Goal: Navigation & Orientation: Find specific page/section

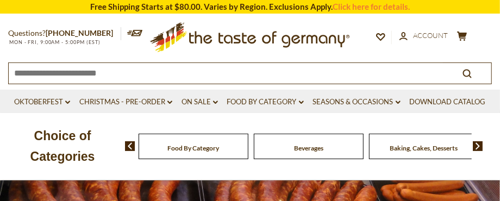
scroll to position [54, 0]
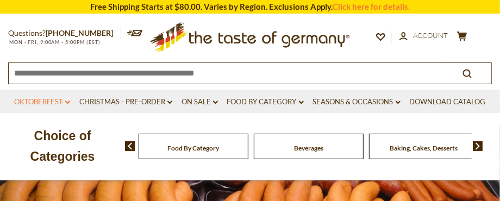
click at [65, 101] on link "Oktoberfest dropdown_arrow" at bounding box center [42, 102] width 56 height 12
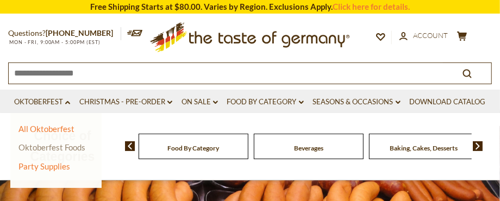
click at [36, 146] on link "Oktoberfest Foods" at bounding box center [51, 147] width 67 height 10
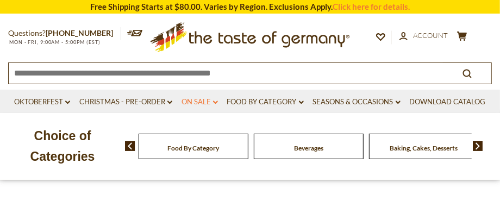
click at [214, 102] on icon "dropdown_arrow" at bounding box center [215, 103] width 5 height 4
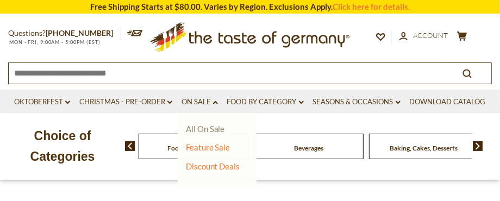
click at [190, 128] on link "All On Sale" at bounding box center [205, 129] width 39 height 10
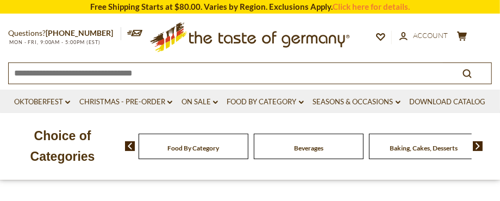
scroll to position [54, 0]
click at [205, 147] on span "Food By Category" at bounding box center [194, 148] width 52 height 8
click at [204, 147] on span "Food By Category" at bounding box center [194, 148] width 52 height 8
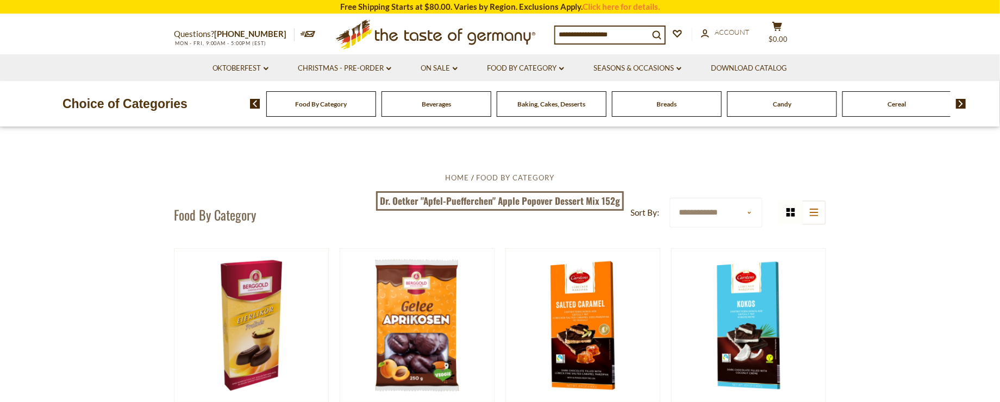
drag, startPoint x: 507, startPoint y: 5, endPoint x: 51, endPoint y: 222, distance: 505.4
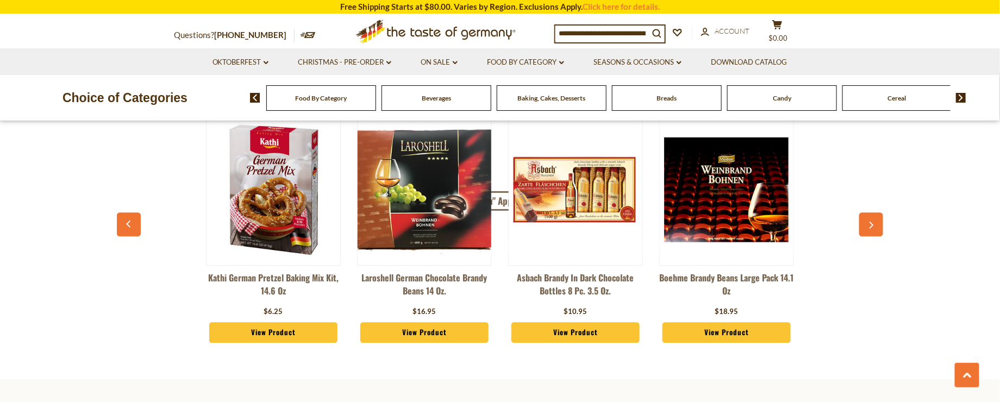
scroll to position [2500, 0]
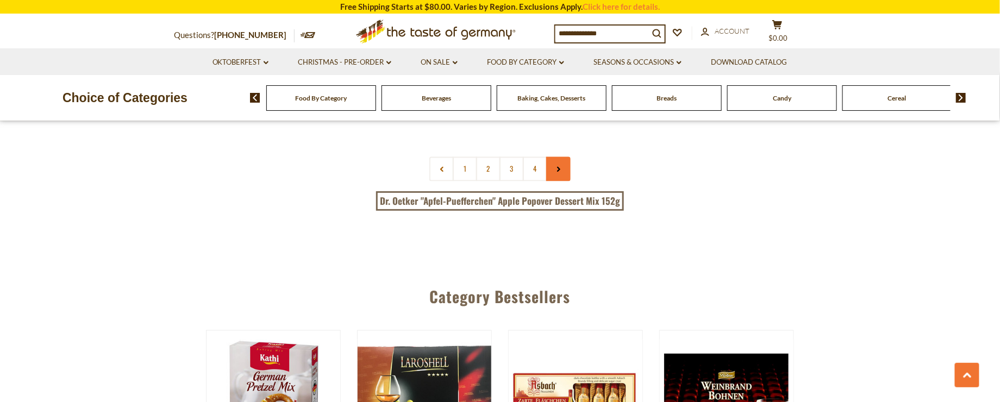
click at [499, 157] on link at bounding box center [558, 169] width 24 height 24
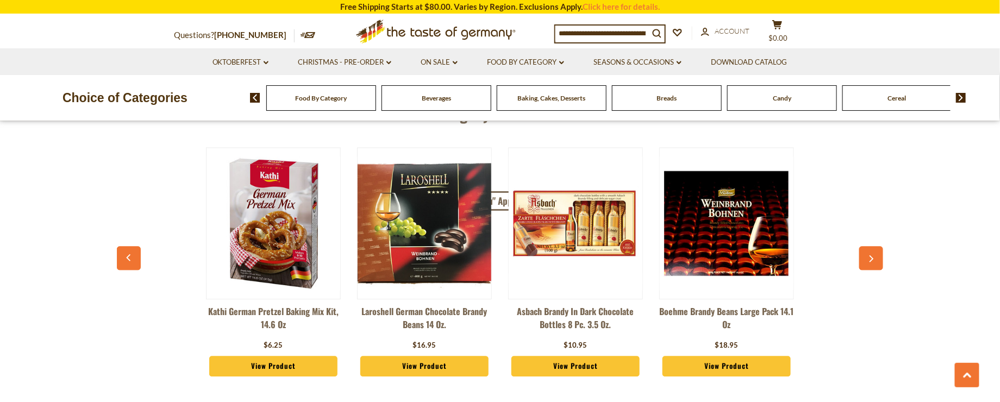
scroll to position [2608, 0]
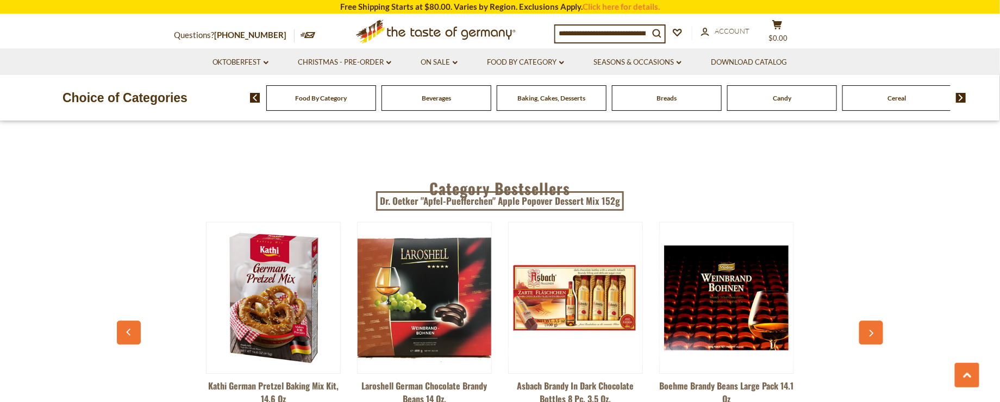
click at [329, 101] on span "Food By Category" at bounding box center [322, 98] width 52 height 8
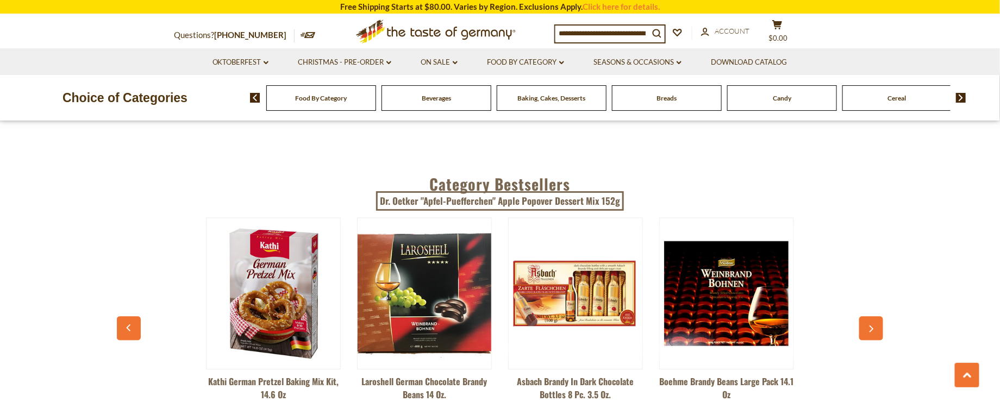
scroll to position [2608, 0]
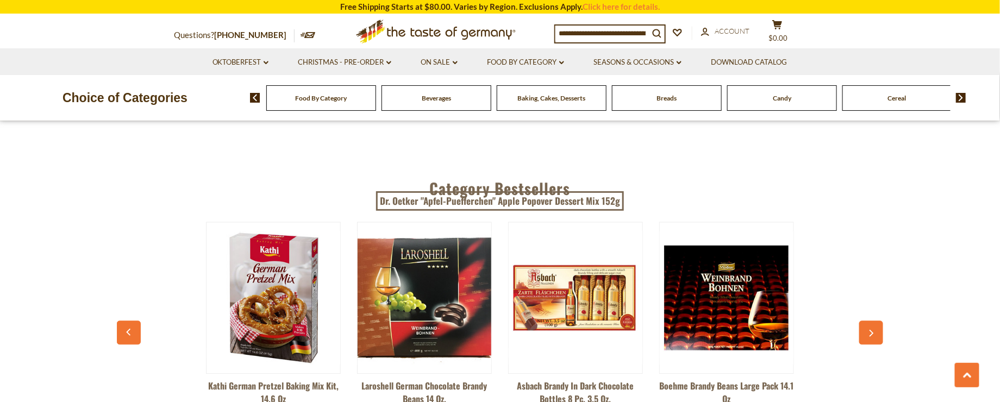
click at [376, 107] on div "Breads" at bounding box center [321, 98] width 110 height 26
click at [376, 91] on div "Breads" at bounding box center [321, 98] width 110 height 26
click at [661, 94] on span "Breads" at bounding box center [667, 98] width 20 height 8
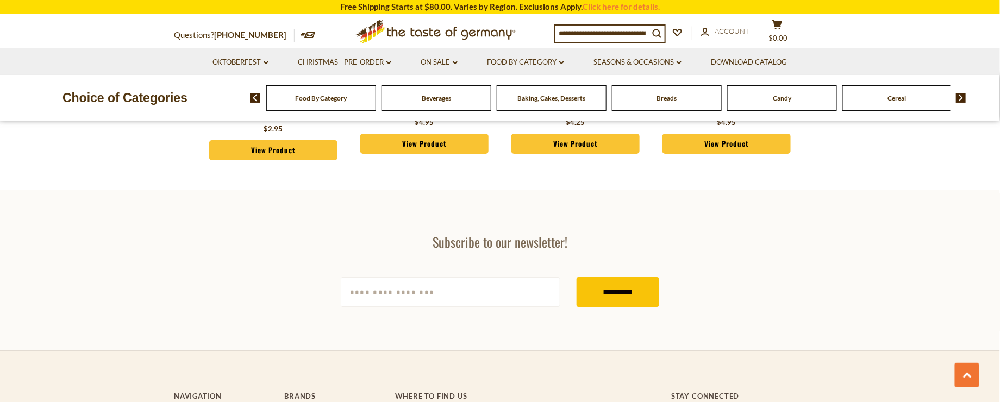
scroll to position [3151, 0]
